Goal: Transaction & Acquisition: Purchase product/service

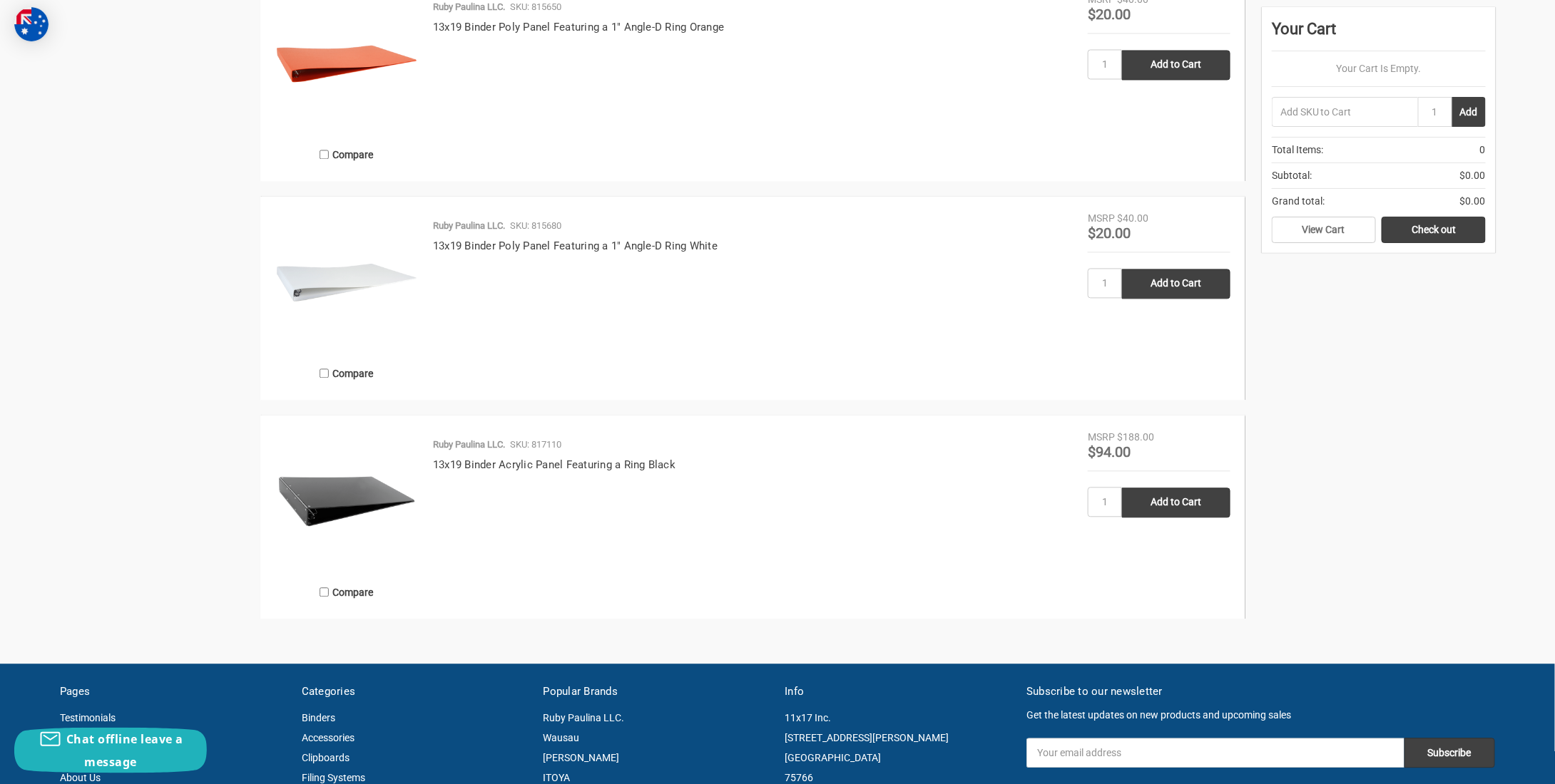
scroll to position [1426, 0]
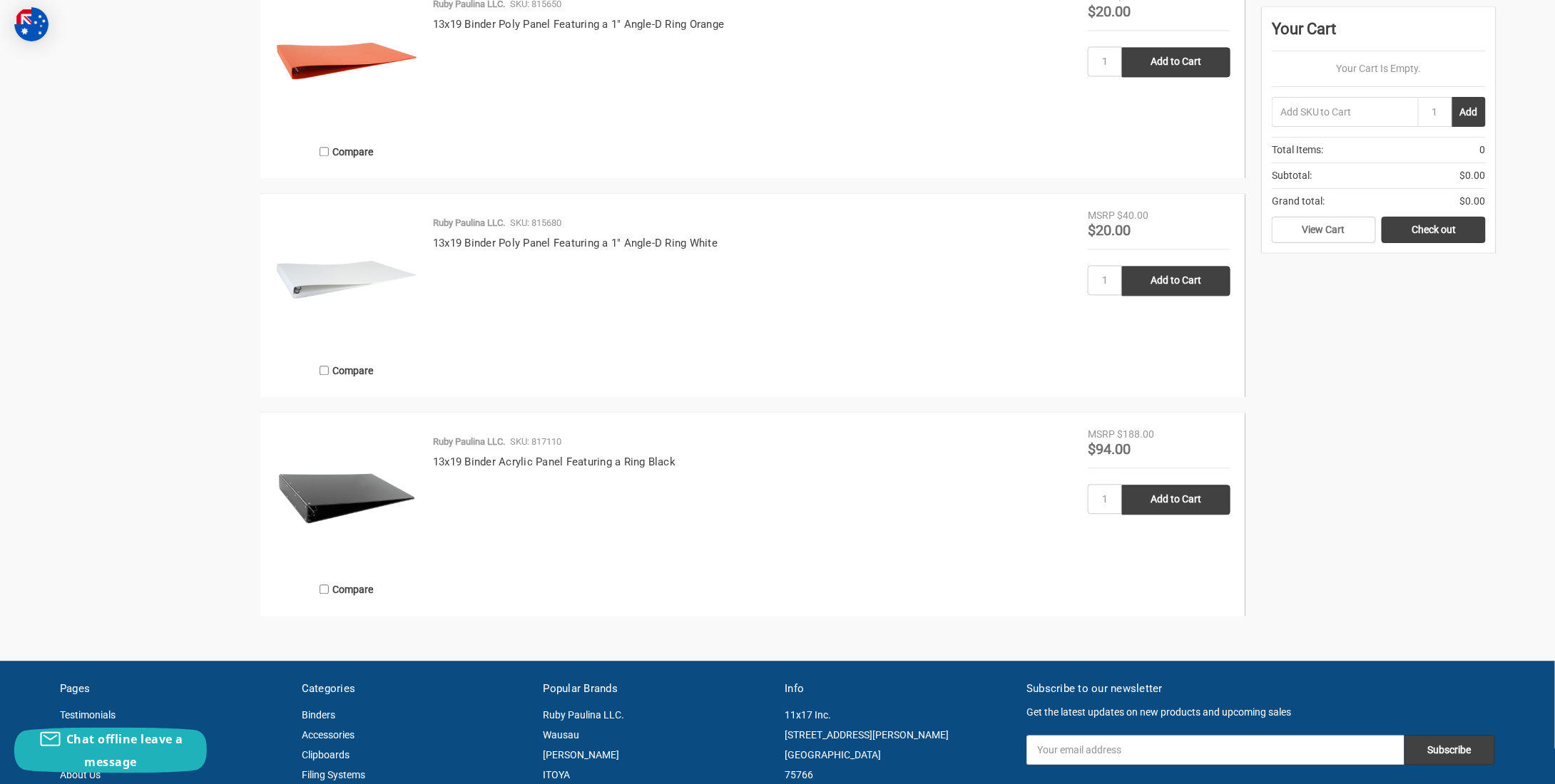
click at [377, 496] on img at bounding box center [347, 498] width 143 height 143
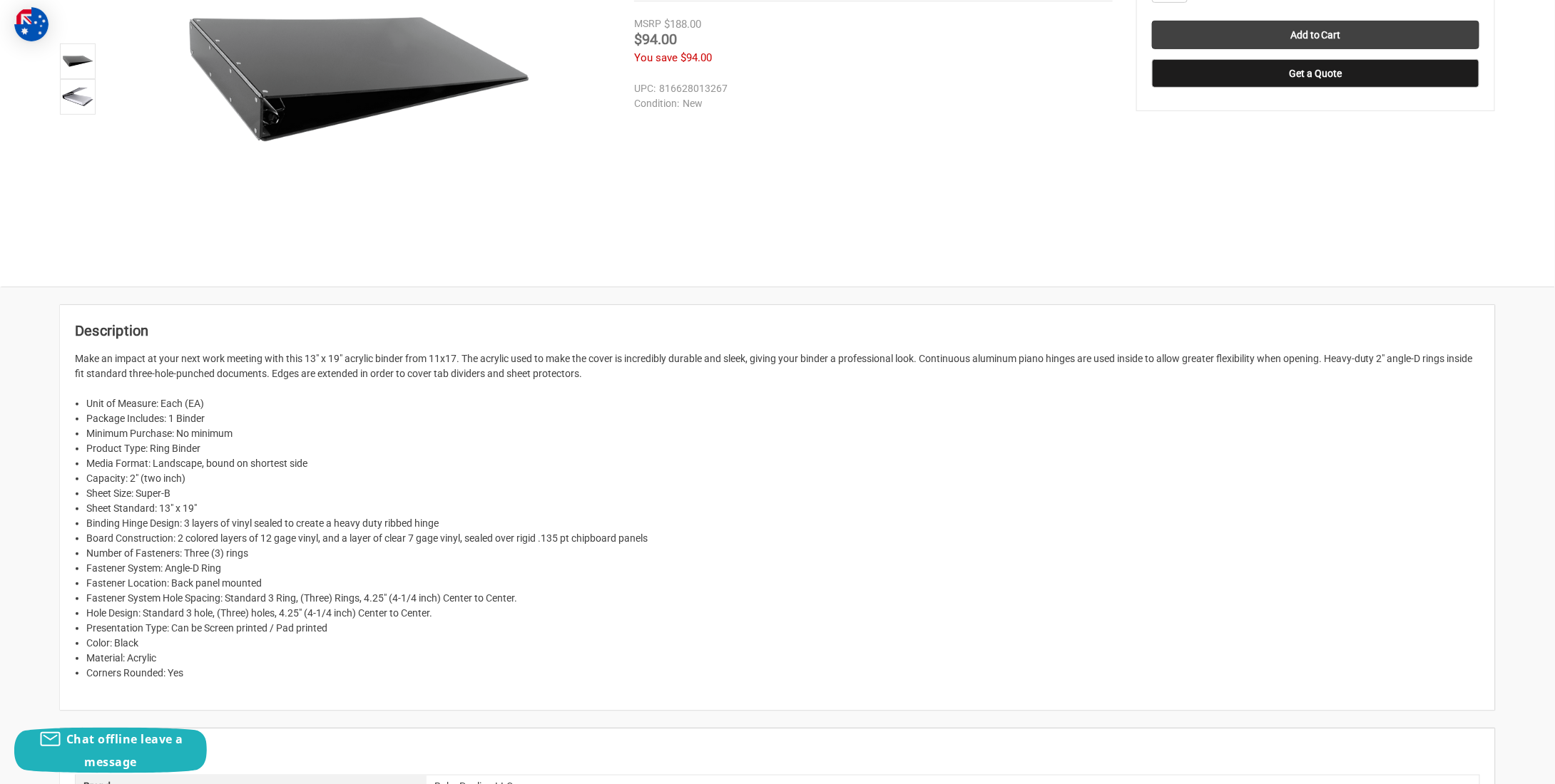
scroll to position [285, 0]
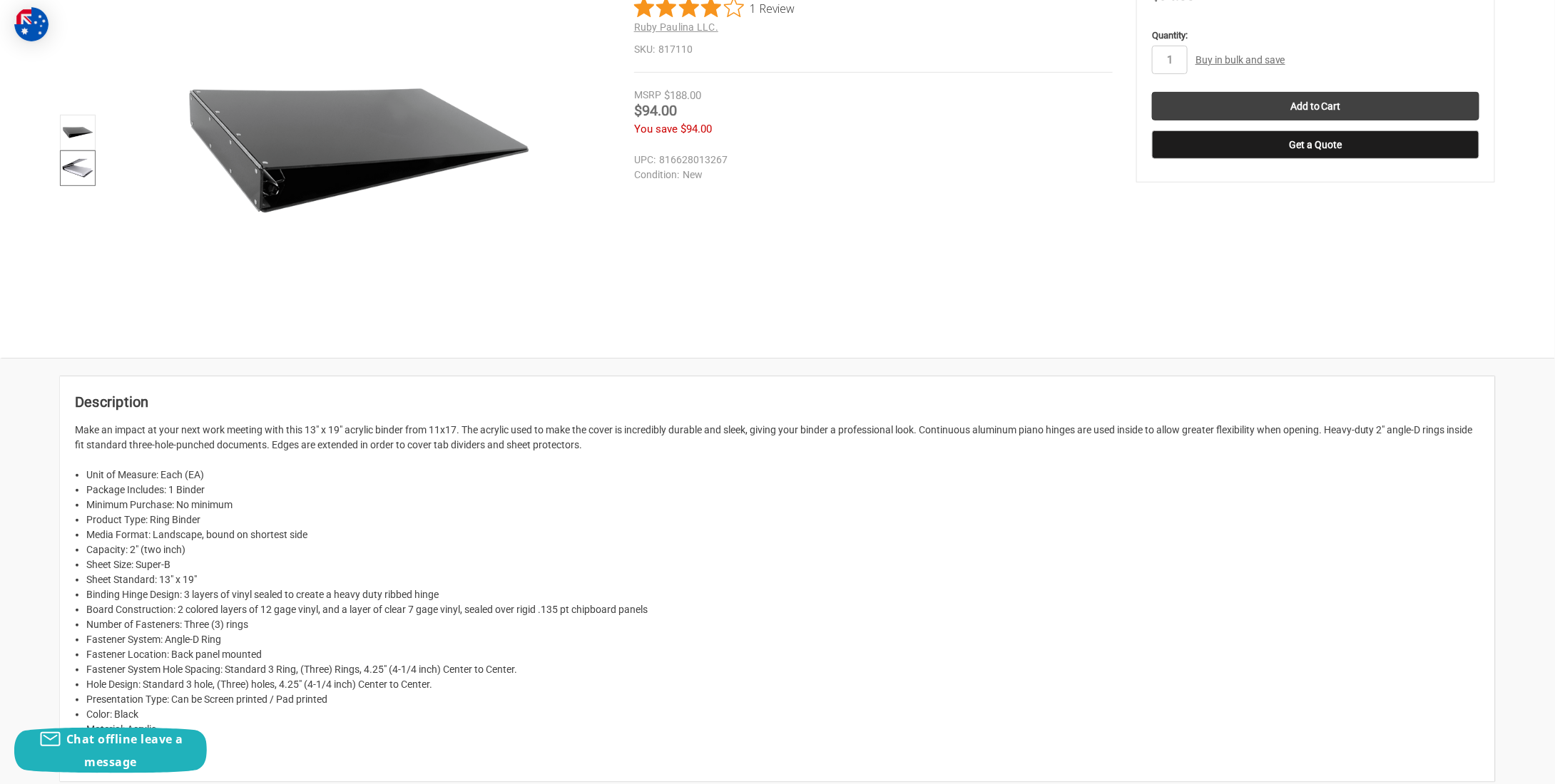
click at [86, 182] on img at bounding box center [78, 167] width 31 height 31
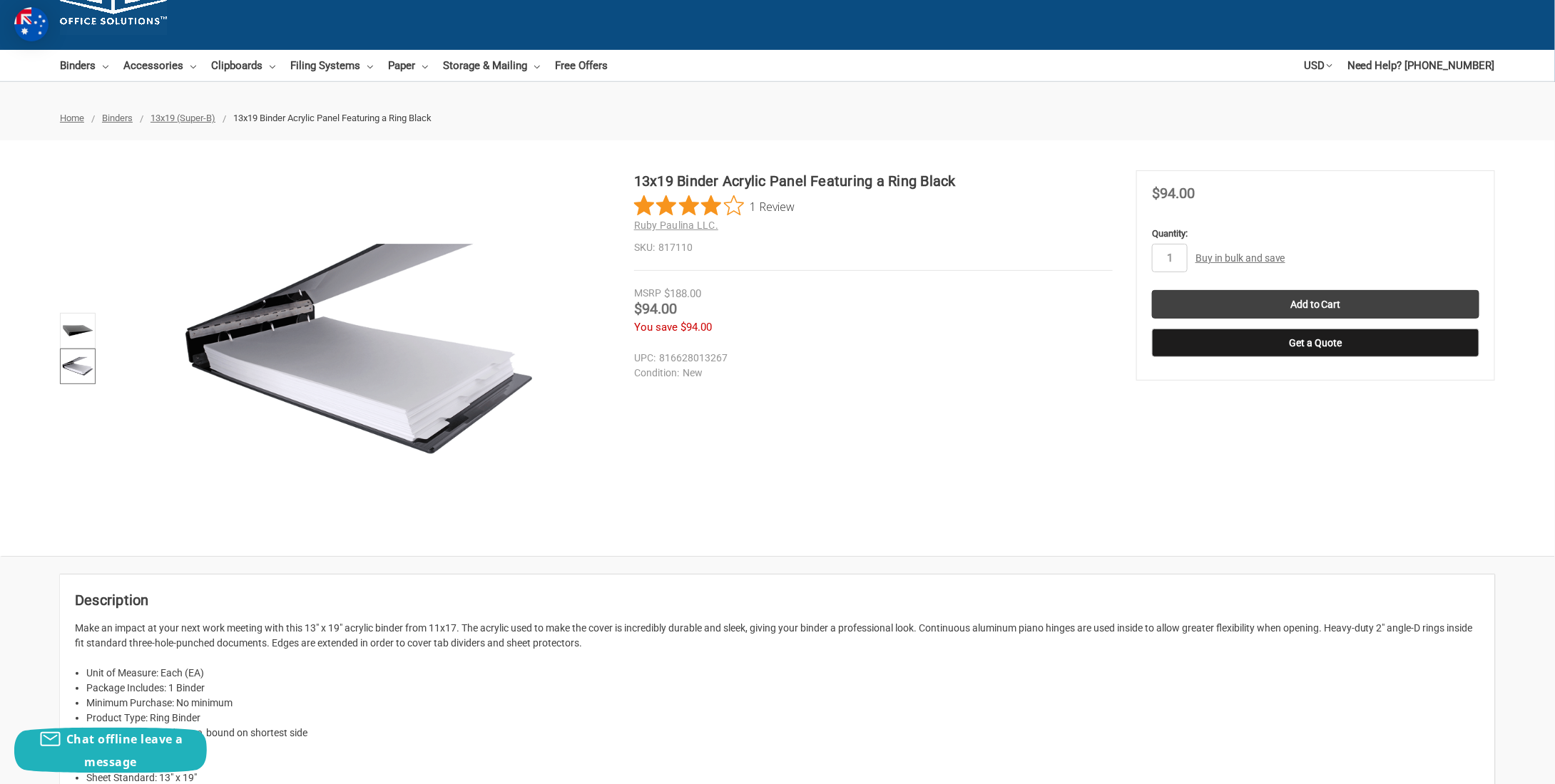
scroll to position [0, 0]
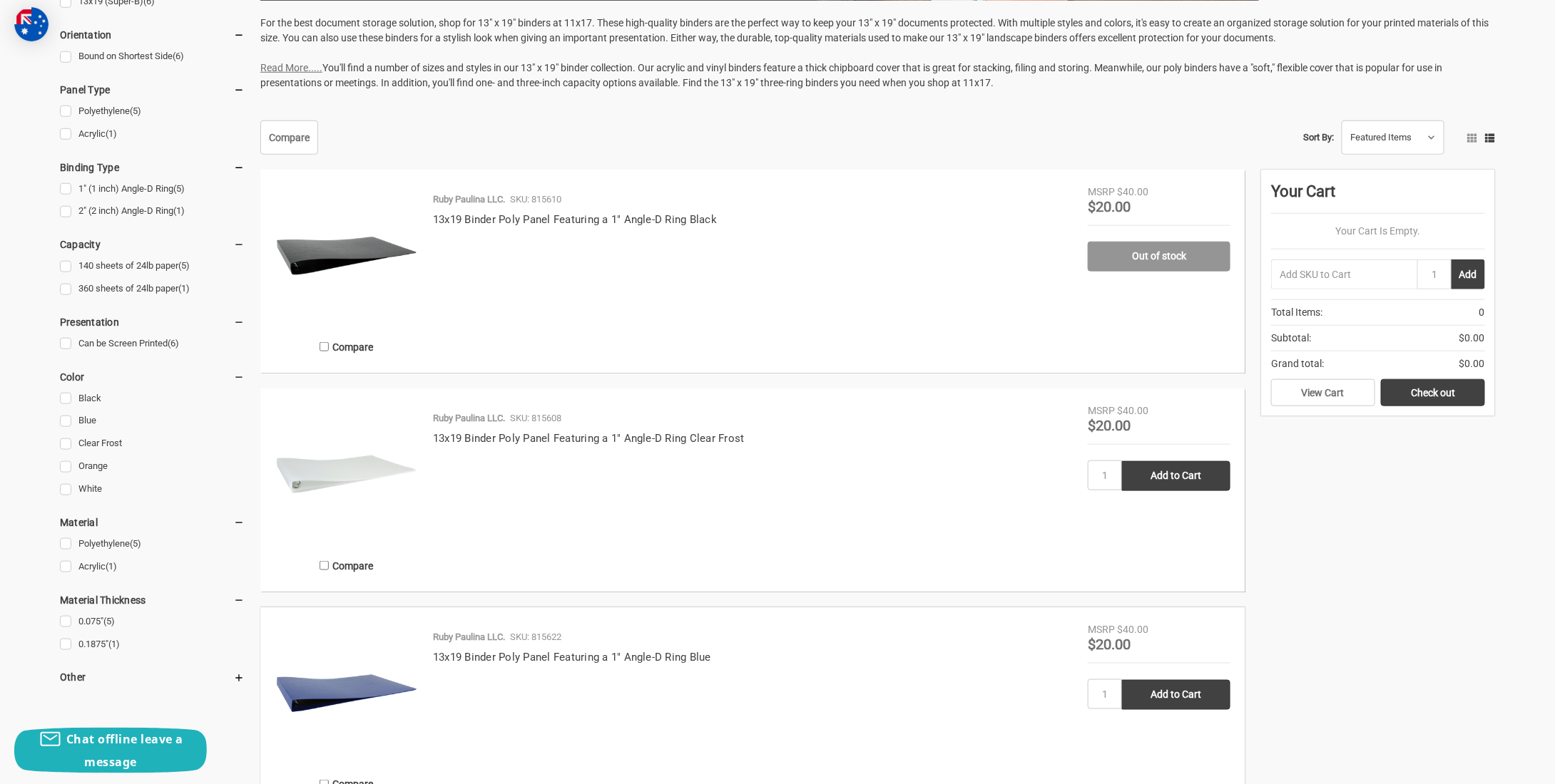
scroll to position [570, 0]
